Goal: Find specific page/section: Find specific page/section

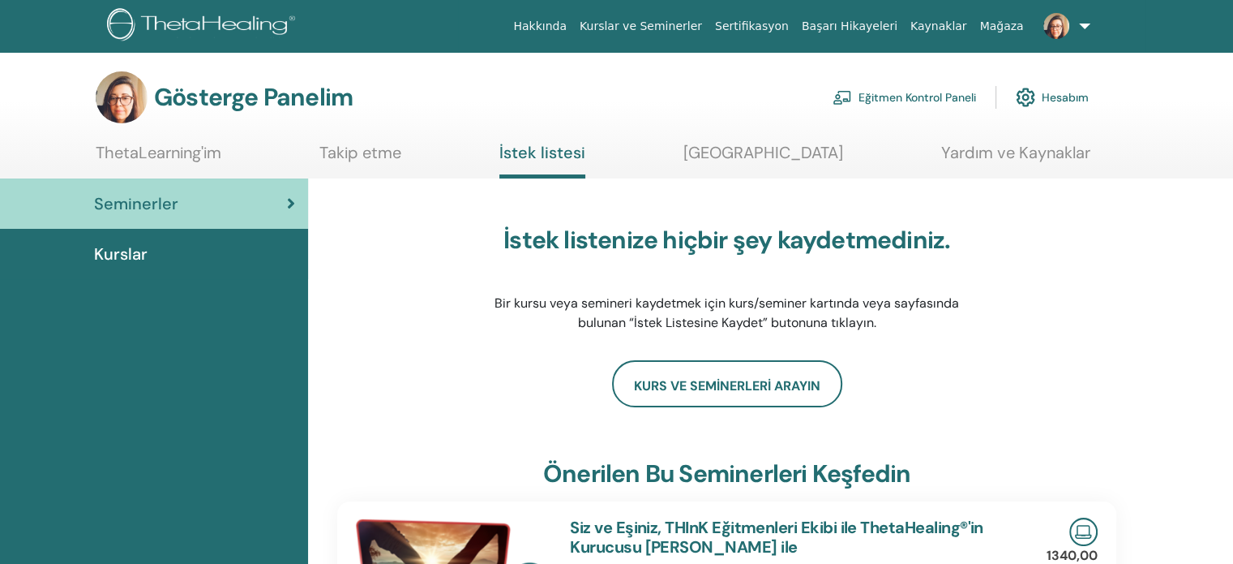
click at [1048, 93] on font "Hesabım" at bounding box center [1065, 98] width 47 height 15
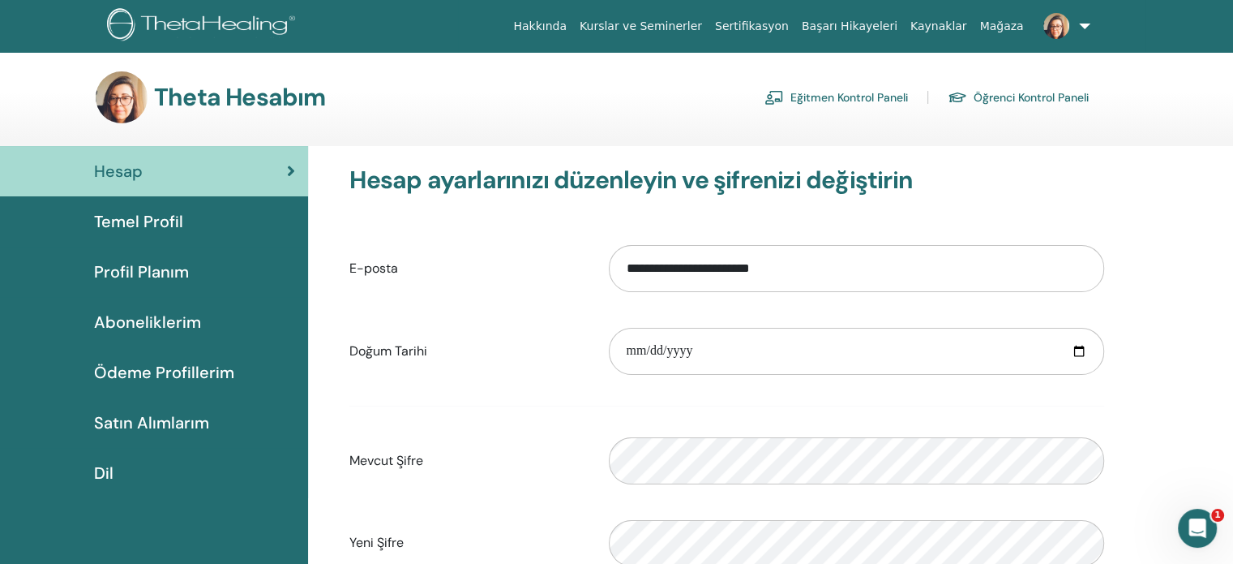
click at [702, 26] on font "Kurslar ve Seminerler" at bounding box center [641, 25] width 122 height 13
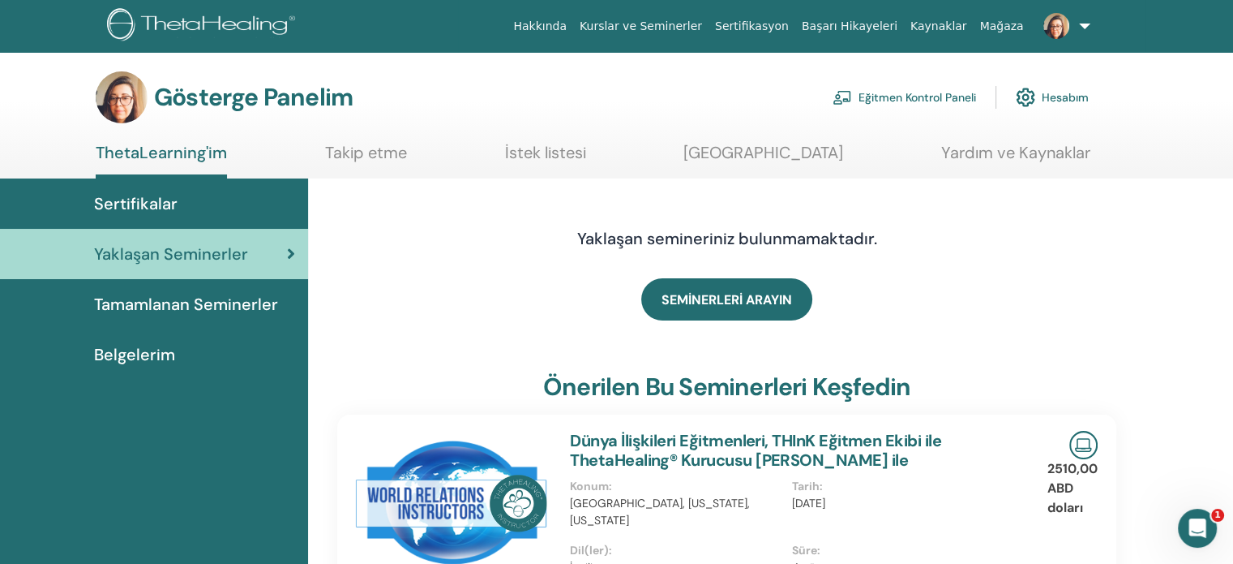
click at [259, 311] on font "Tamamlanan Seminerler" at bounding box center [186, 304] width 184 height 21
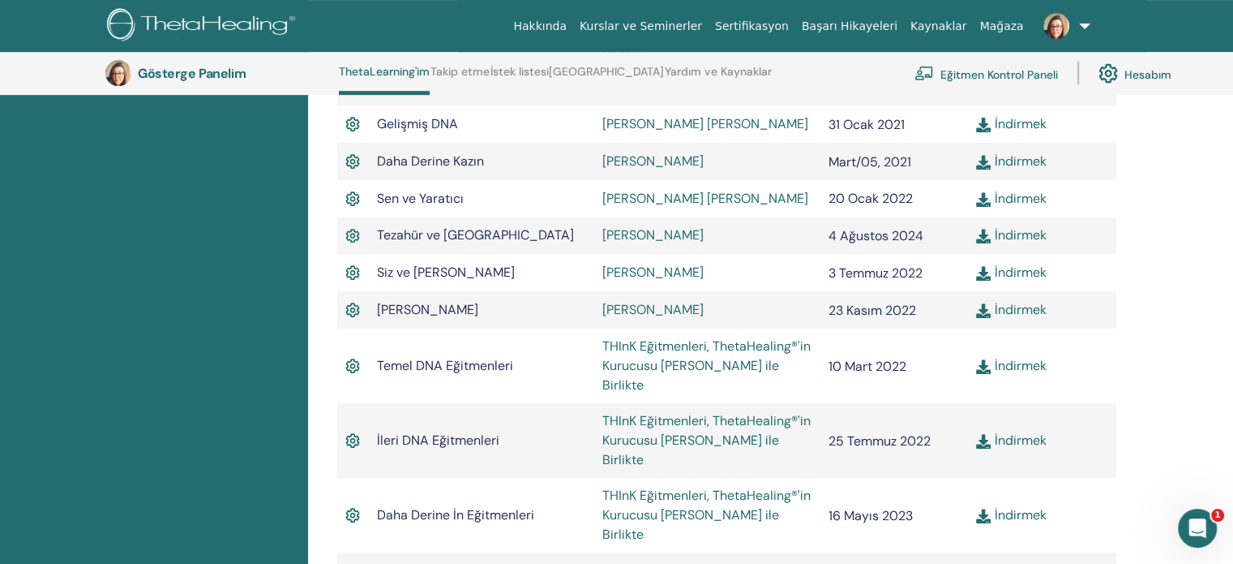
scroll to position [853, 0]
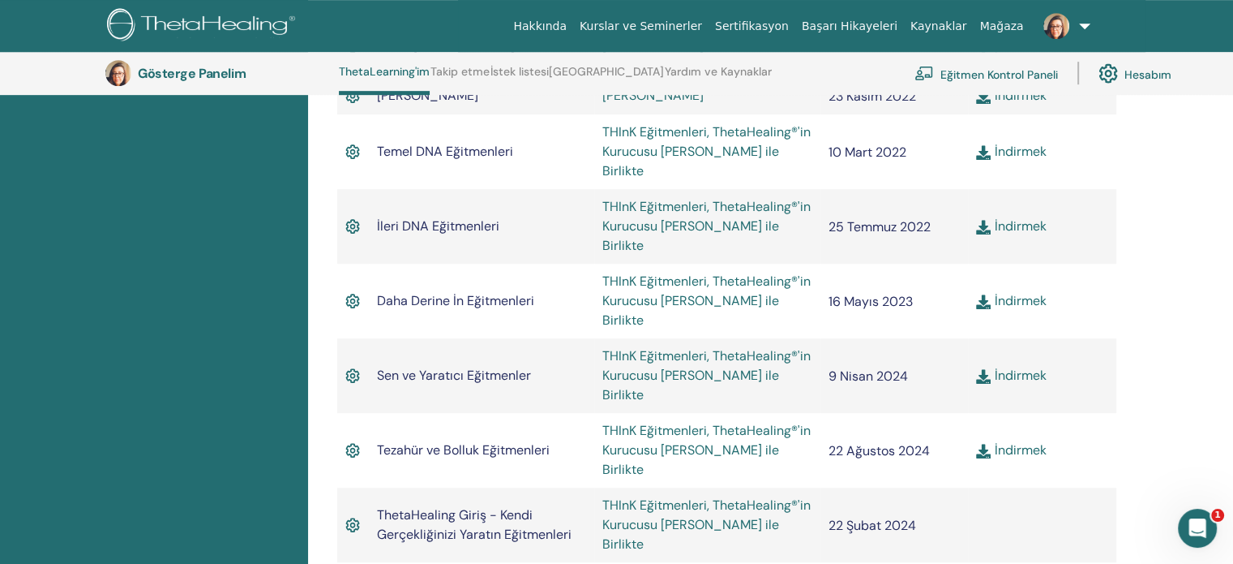
click at [744, 272] on font "THInK Eğitmenleri, ThetaHealing®'in Kurucusu Vianna Stibal ile Birlikte" at bounding box center [706, 300] width 208 height 56
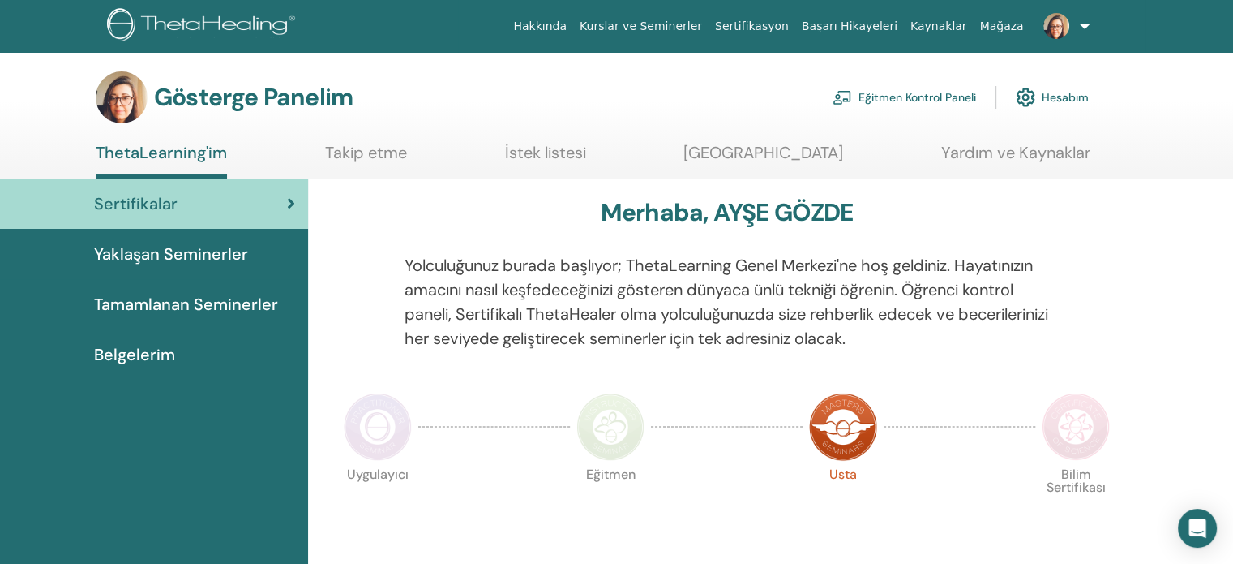
click at [221, 349] on div "Belgelerim" at bounding box center [154, 354] width 282 height 24
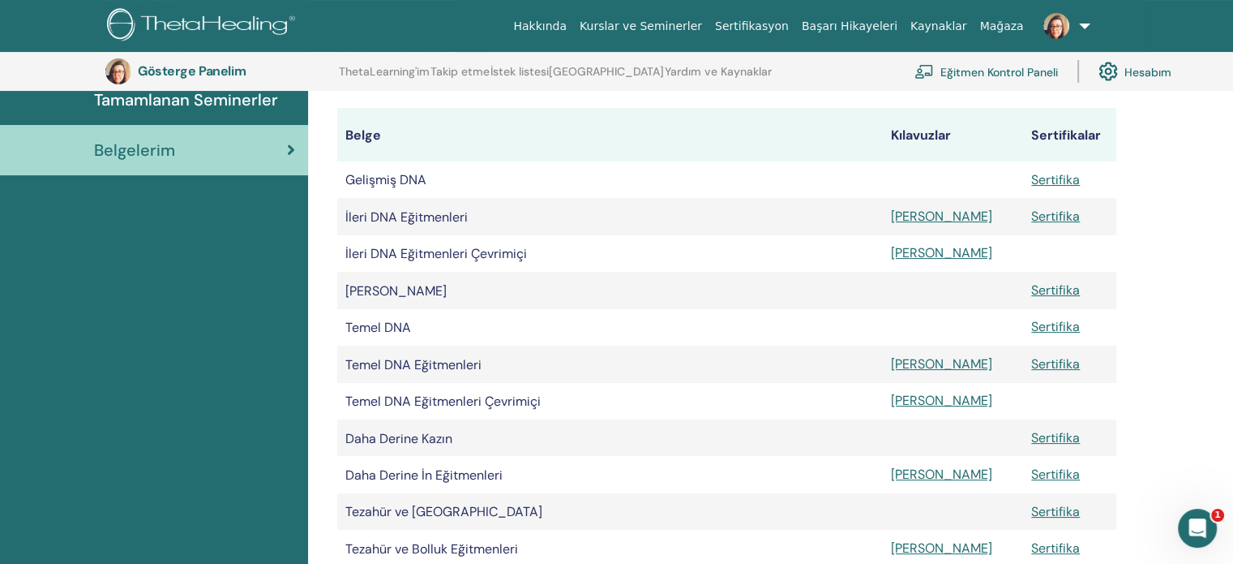
scroll to position [282, 0]
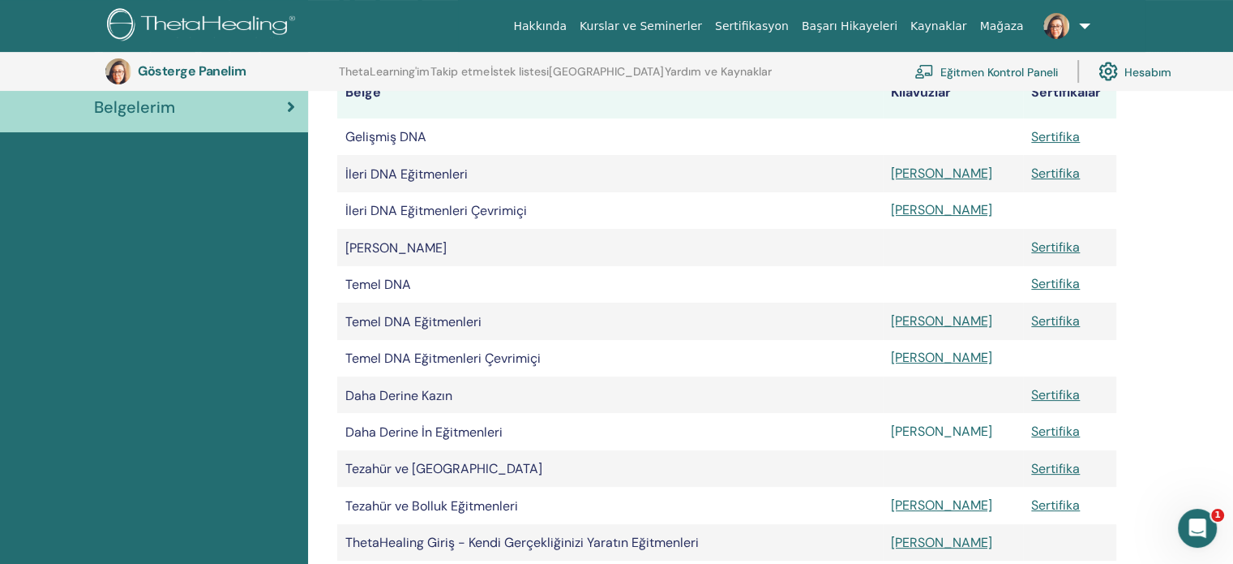
click at [915, 439] on font "[PERSON_NAME]" at bounding box center [941, 430] width 101 height 17
